Goal: Check status: Verify the current state of an ongoing process or item

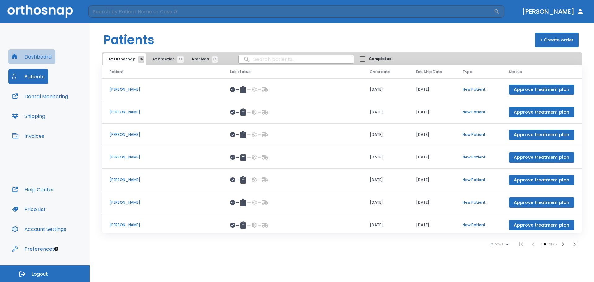
click at [44, 58] on button "Dashboard" at bounding box center [31, 56] width 47 height 15
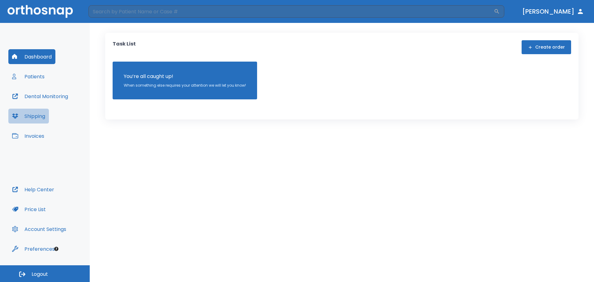
click at [39, 120] on button "Shipping" at bounding box center [28, 116] width 40 height 15
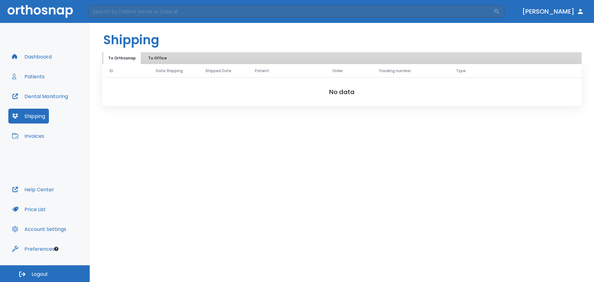
click at [146, 58] on button "To Office" at bounding box center [157, 58] width 31 height 12
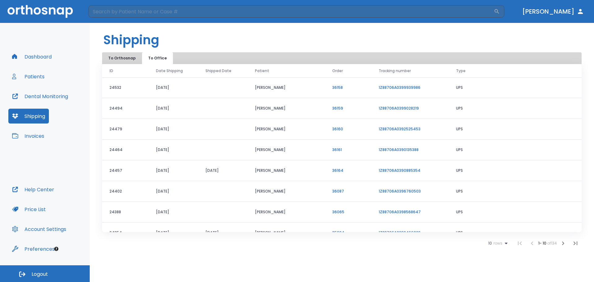
click at [405, 88] on link "1Z88706A0399939986" at bounding box center [399, 87] width 42 height 5
click at [399, 109] on link "1Z88706A0399028219" at bounding box center [398, 107] width 40 height 5
click at [396, 86] on link "1Z88706A0399939986" at bounding box center [399, 87] width 42 height 5
click at [34, 93] on button "Dental Monitoring" at bounding box center [39, 96] width 63 height 15
click at [30, 79] on button "Patients" at bounding box center [28, 76] width 40 height 15
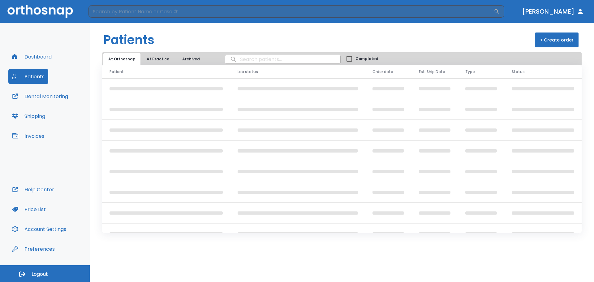
click at [258, 64] on input "search" at bounding box center [282, 59] width 115 height 12
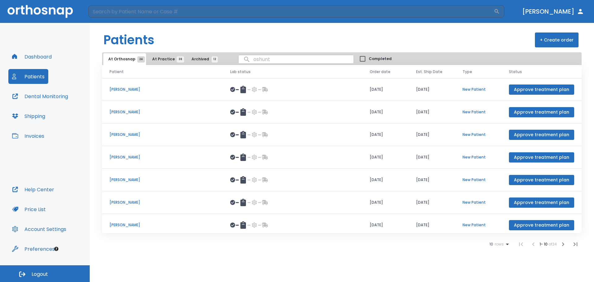
type input "oshunti"
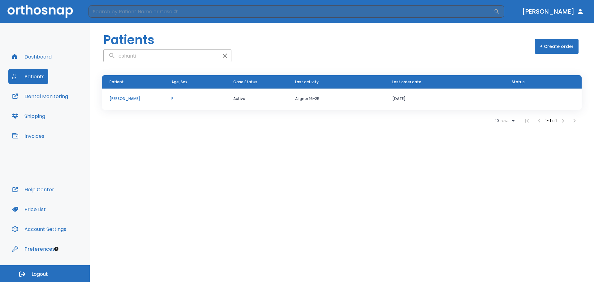
click at [134, 98] on p "[PERSON_NAME]" at bounding box center [132, 99] width 47 height 6
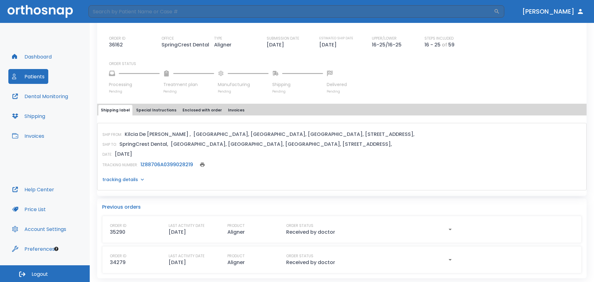
scroll to position [162, 0]
click at [162, 162] on link "1Z88706A0399028219" at bounding box center [166, 163] width 53 height 7
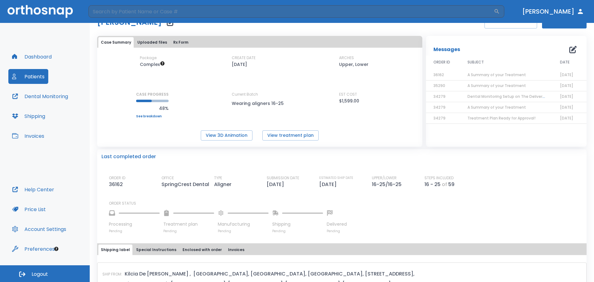
scroll to position [0, 0]
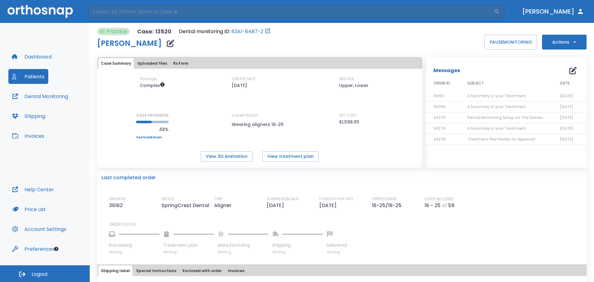
click at [35, 73] on button "Patients" at bounding box center [28, 76] width 40 height 15
